Goal: Information Seeking & Learning: Find specific fact

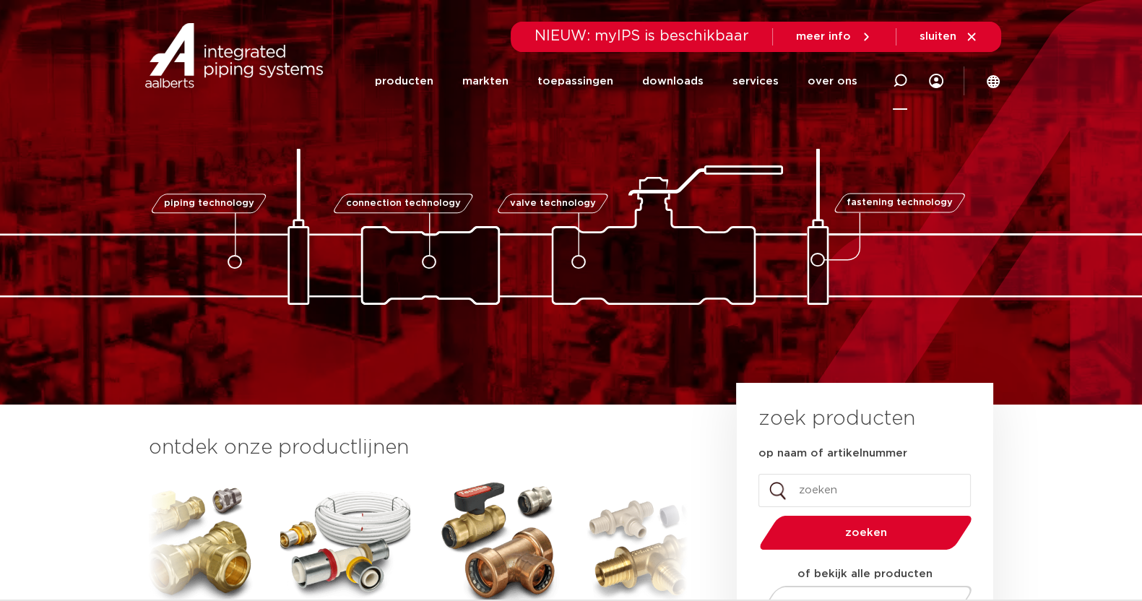
click at [901, 76] on icon at bounding box center [900, 81] width 14 height 14
paste input "6204132"
type input "6204132"
click at [1083, 87] on section "Zoeken NIEUW: myIPS is beschikbaar meer info sluiten producten markten toepassi…" at bounding box center [571, 55] width 1142 height 110
click at [815, 72] on input "Zoeken" at bounding box center [691, 78] width 454 height 29
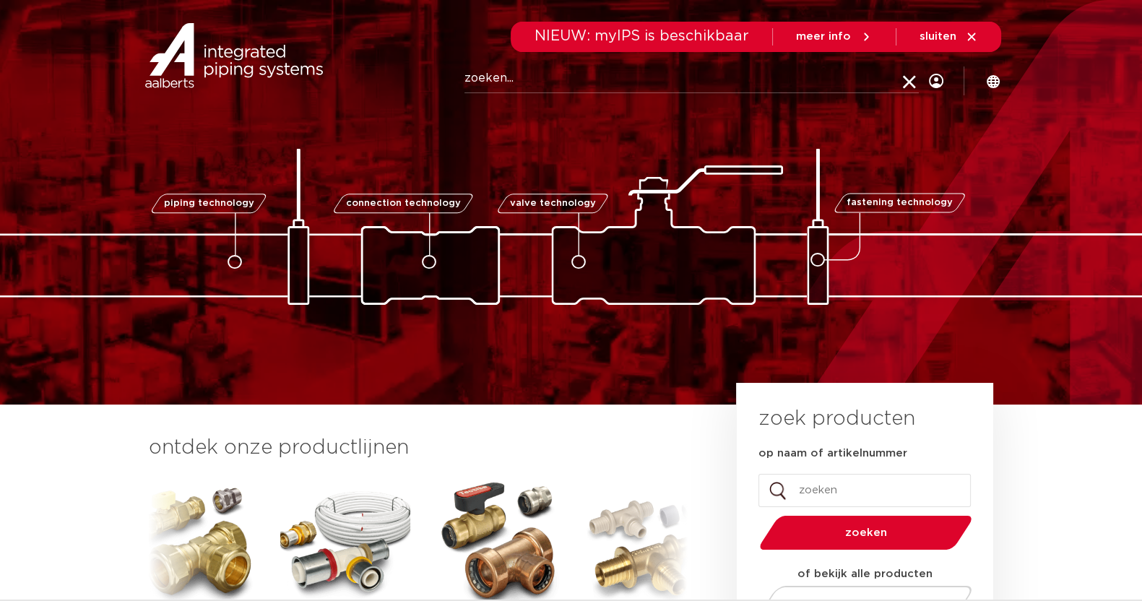
paste input "6204132"
type input "6204132"
click button "Zoeken" at bounding box center [0, 0] width 0 height 0
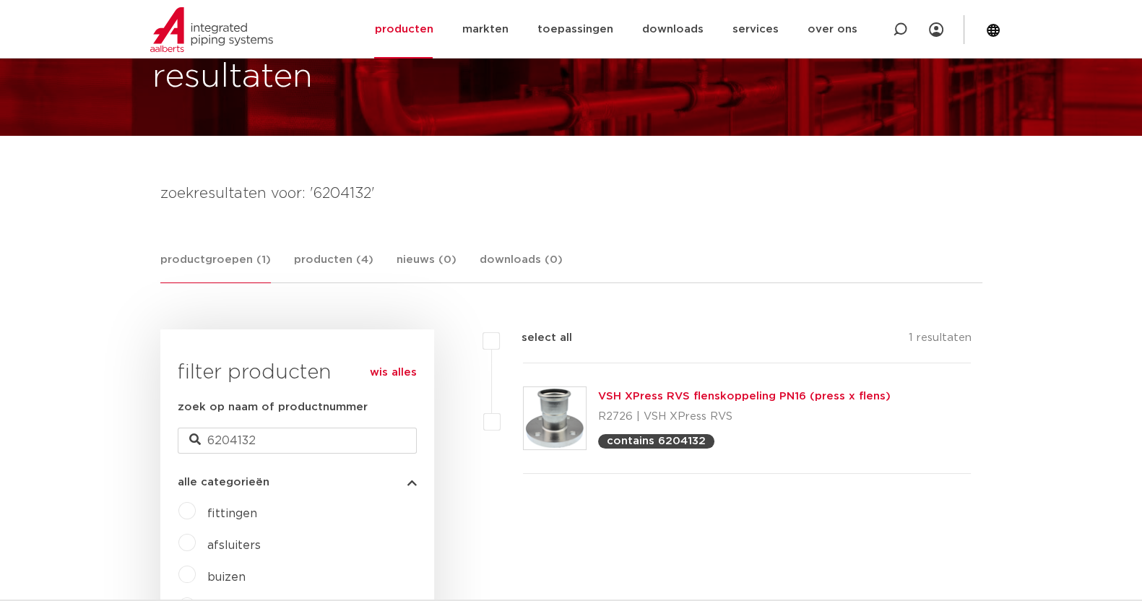
scroll to position [95, 0]
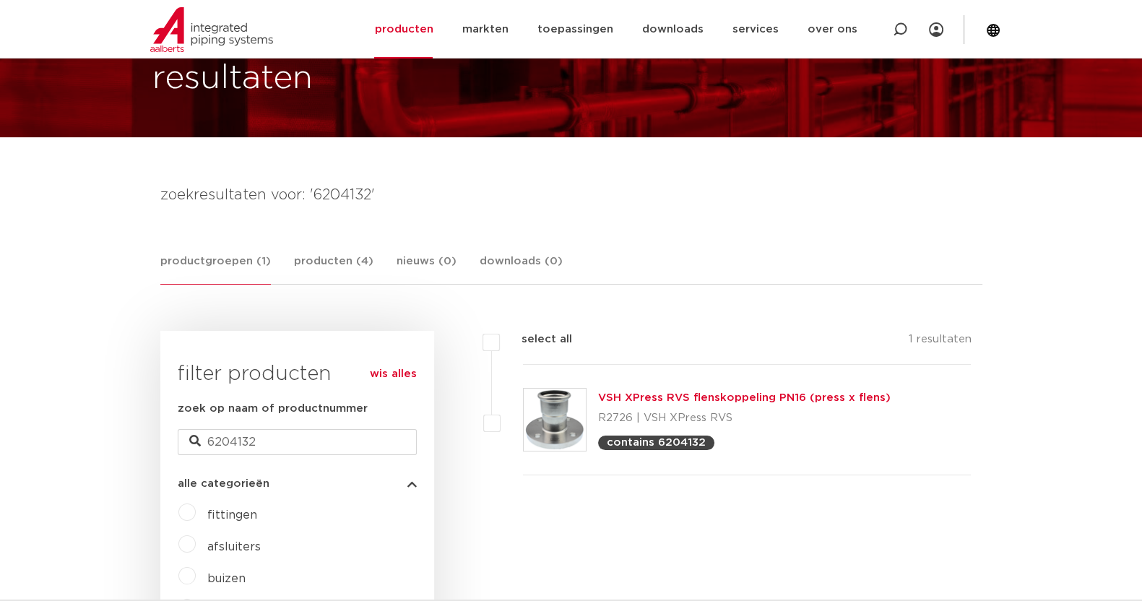
click at [688, 392] on link "VSH XPress RVS flenskoppeling PN16 (press x flens)" at bounding box center [744, 397] width 293 height 11
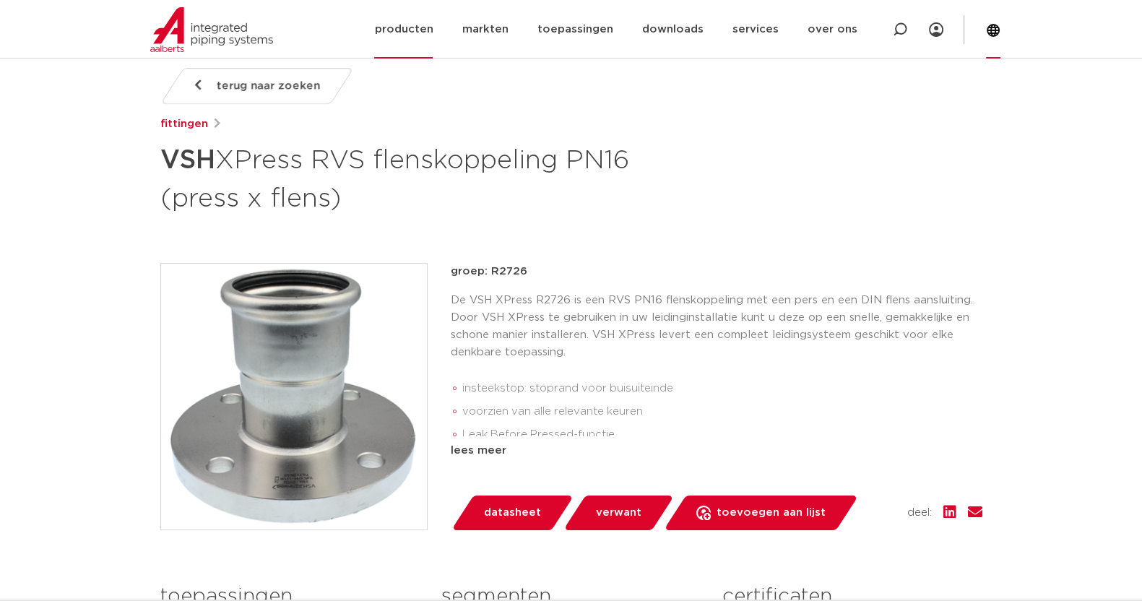
click at [989, 38] on div at bounding box center [993, 29] width 14 height 59
click at [726, 256] on div "terug naar zoeken [GEOGRAPHIC_DATA] VSH XPress RVS flenskoppeling PN16 (press x…" at bounding box center [571, 438] width 845 height 740
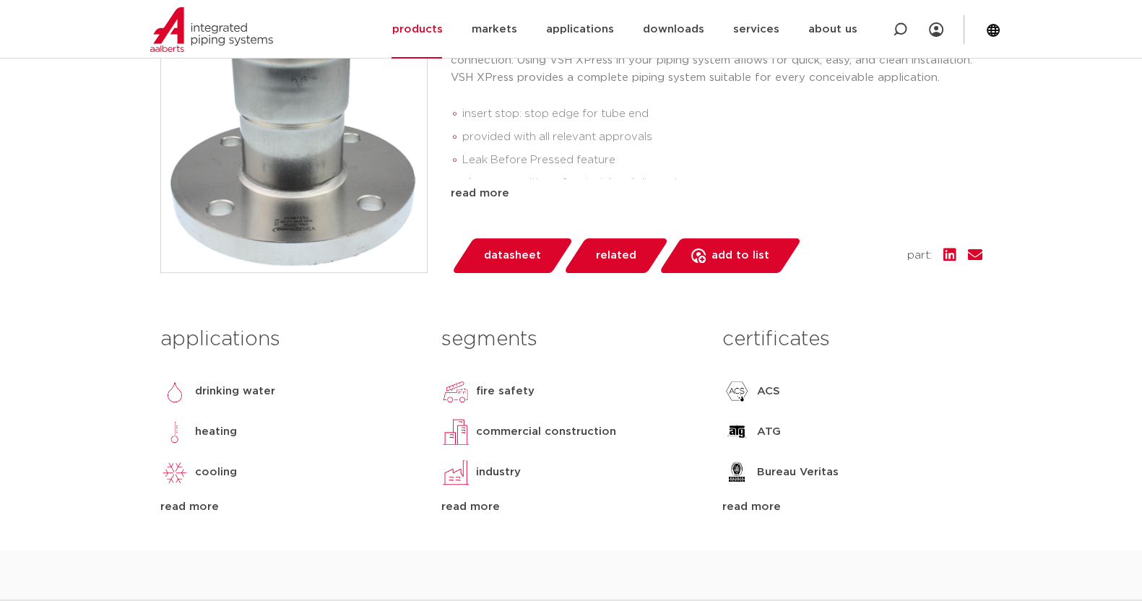
scroll to position [454, 0]
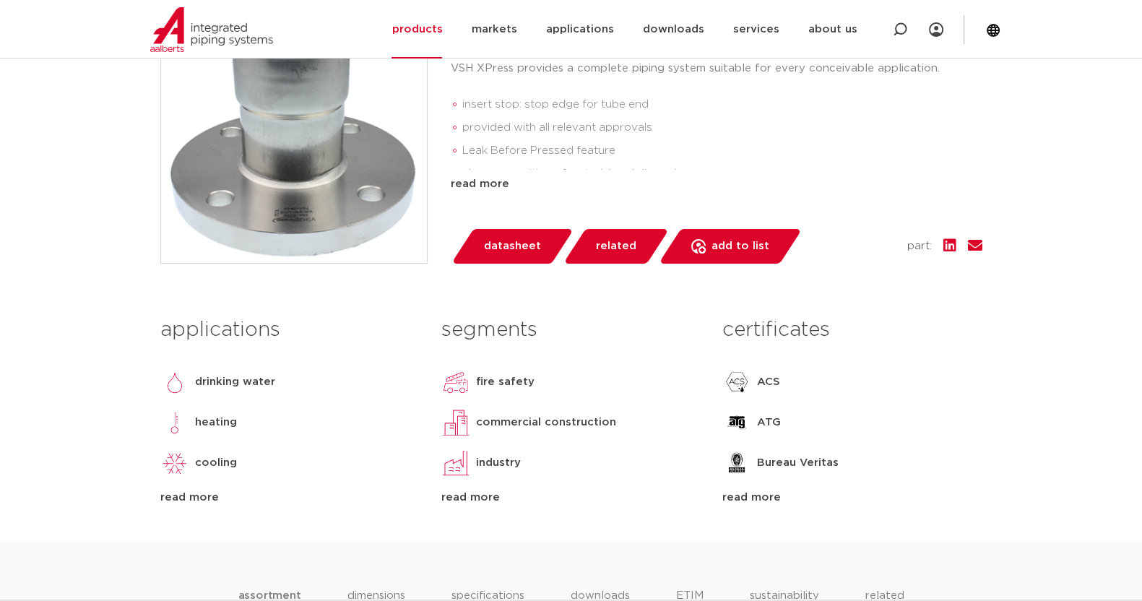
drag, startPoint x: 552, startPoint y: 328, endPoint x: 467, endPoint y: 285, distance: 95.6
click at [467, 285] on div "back to search fittings VSH XPress stainless steel flange coupling PN16 (press …" at bounding box center [571, 171] width 845 height 740
drag, startPoint x: 479, startPoint y: 348, endPoint x: 385, endPoint y: 309, distance: 101.7
click at [385, 310] on div "applications drinking water heating cooling steam compressed air solar installa…" at bounding box center [290, 408] width 281 height 196
click at [499, 252] on span "datasheet" at bounding box center [512, 246] width 57 height 23
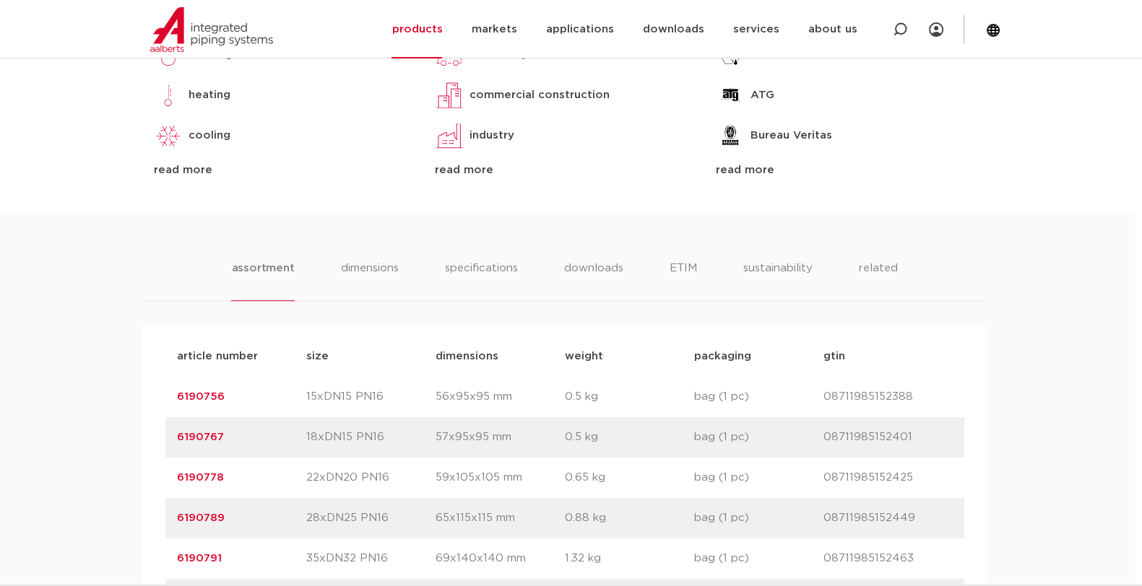
scroll to position [839, 7]
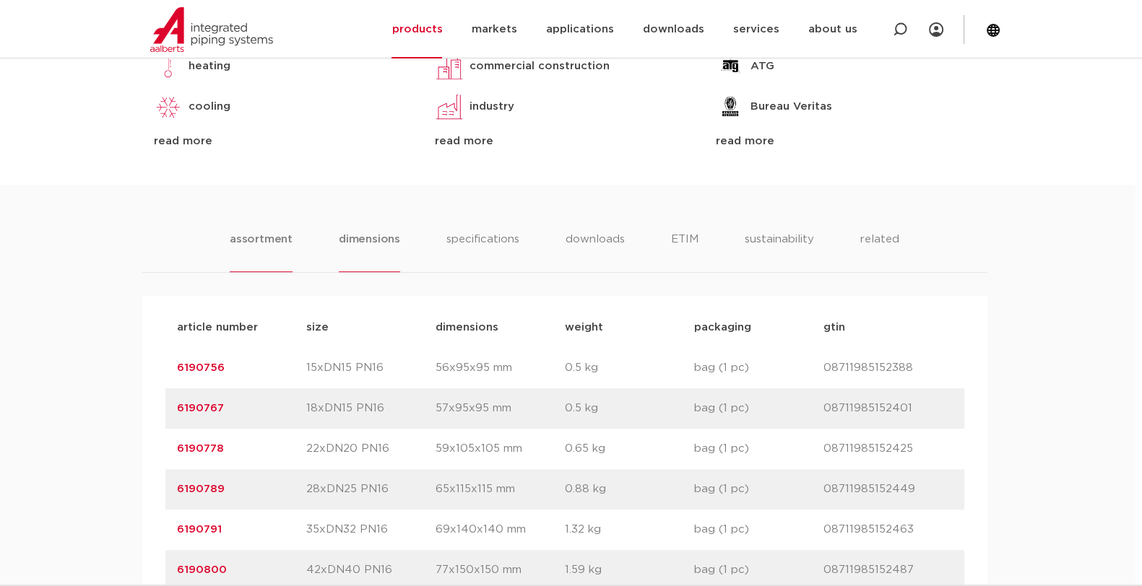
click at [374, 246] on li "dimensions" at bounding box center [369, 251] width 61 height 41
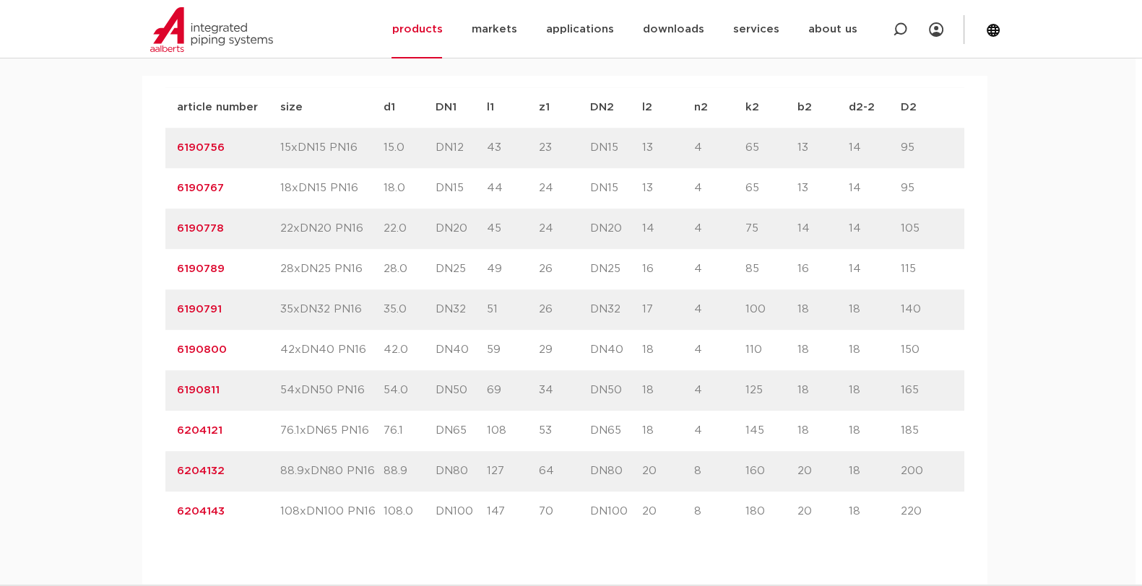
scroll to position [1060, 7]
click at [170, 471] on div "article number 6204132 size 88.9xDN80 PN16" at bounding box center [564, 471] width 799 height 40
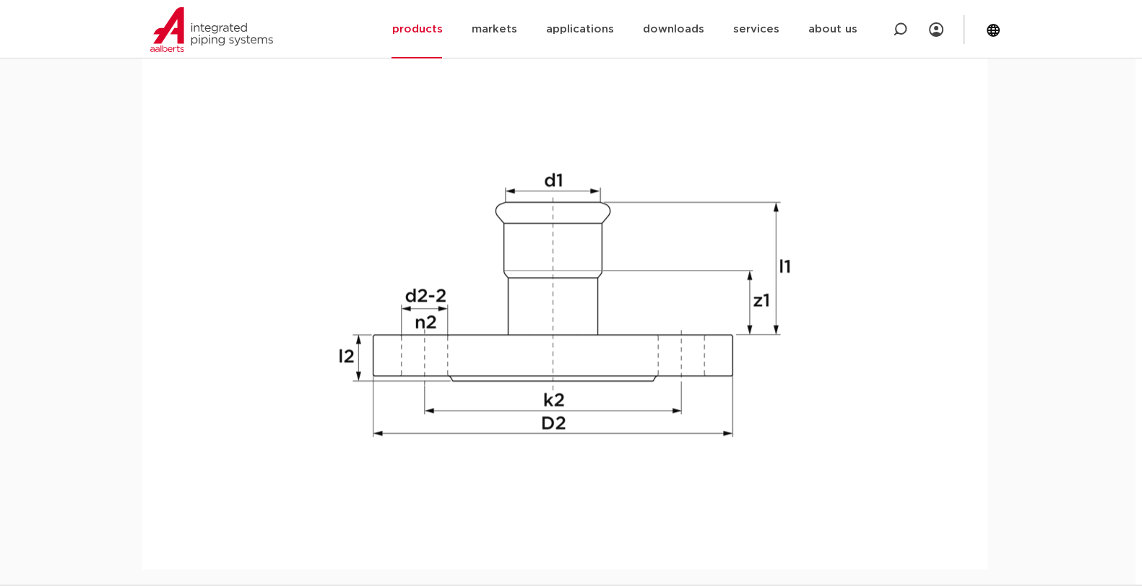
scroll to position [1554, 7]
